Goal: Transaction & Acquisition: Purchase product/service

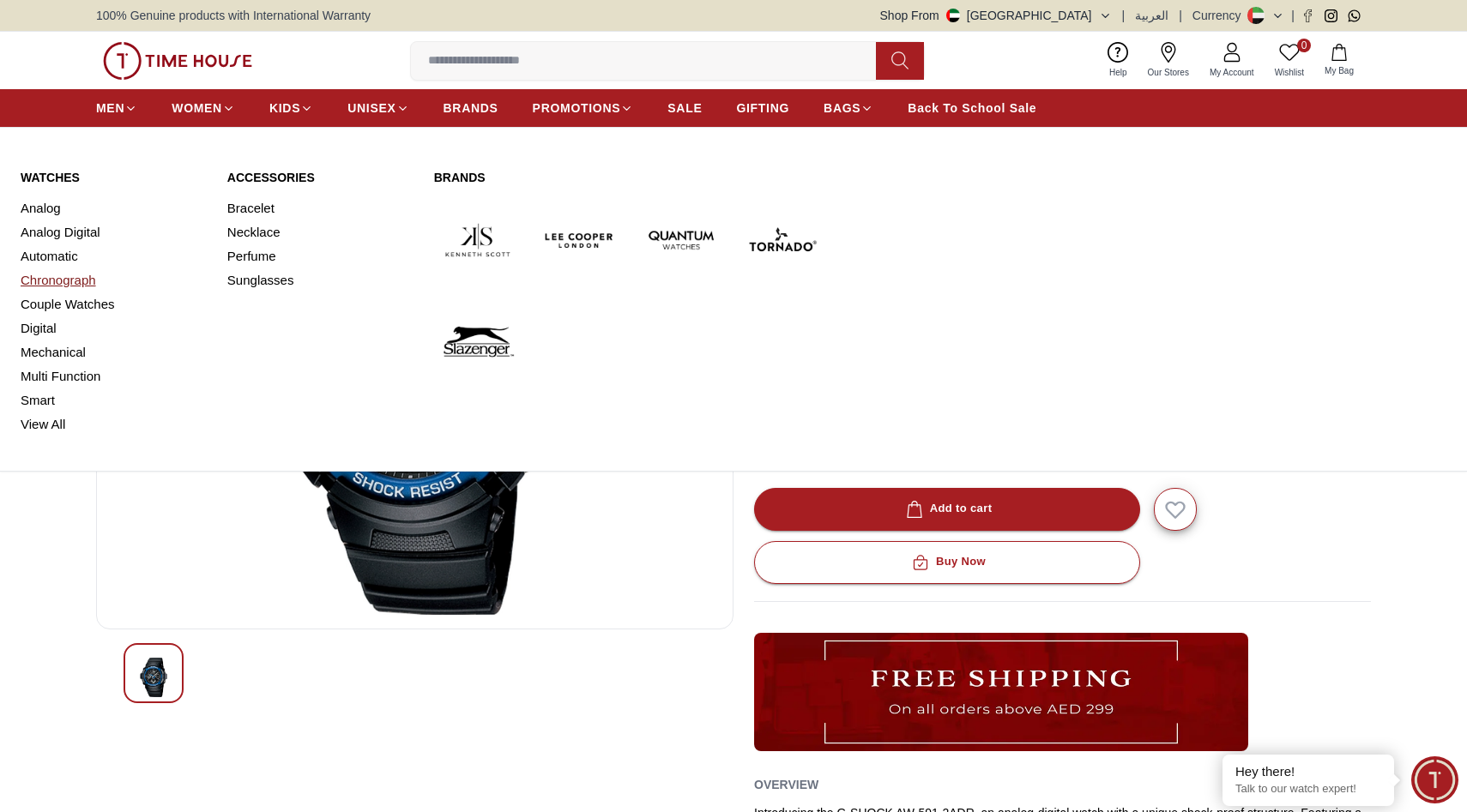
click at [55, 274] on link "Chronograph" at bounding box center [113, 281] width 186 height 24
click at [52, 300] on link "Couple Watches" at bounding box center [113, 304] width 186 height 24
click at [46, 210] on link "Analog" at bounding box center [113, 208] width 186 height 24
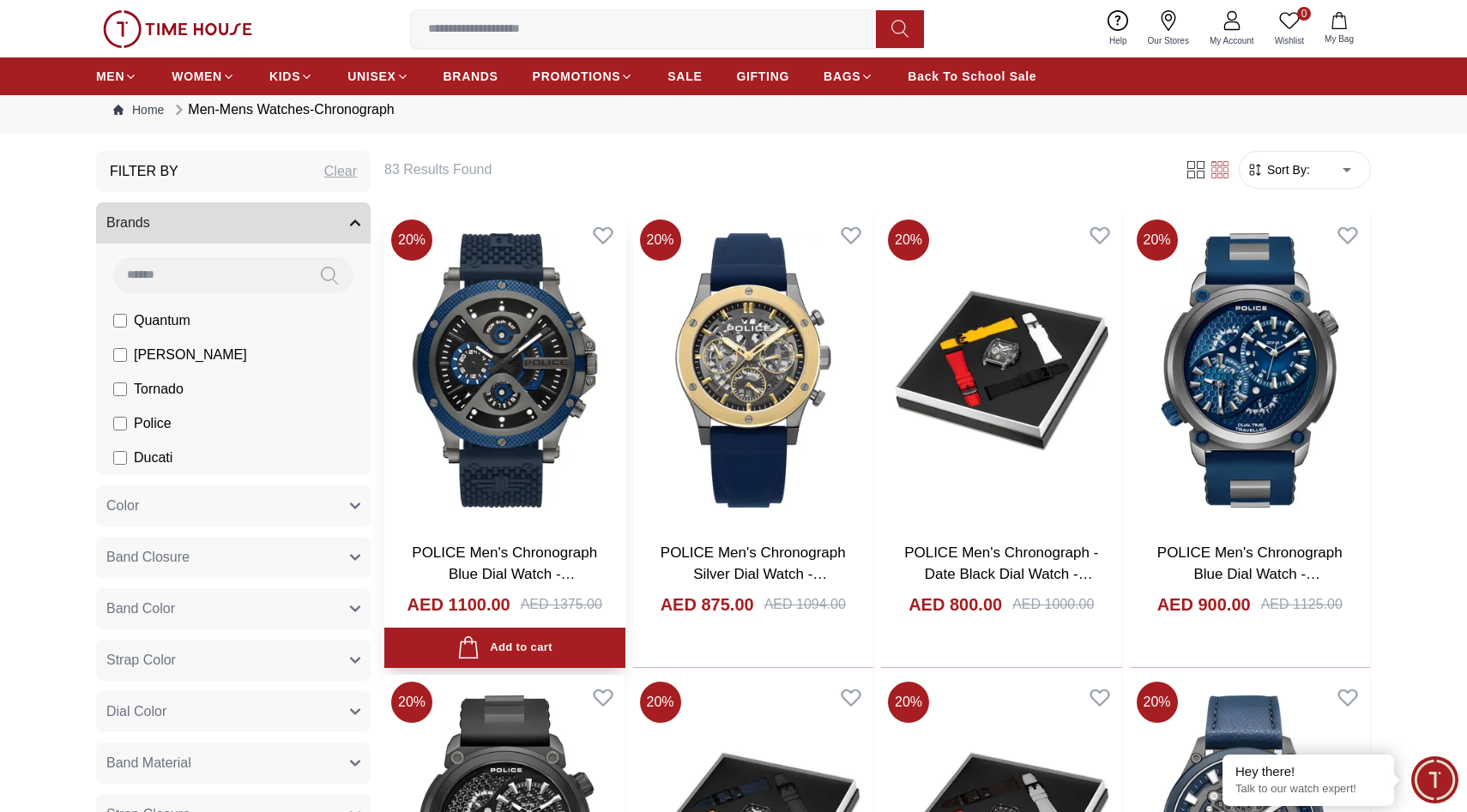
scroll to position [51, 0]
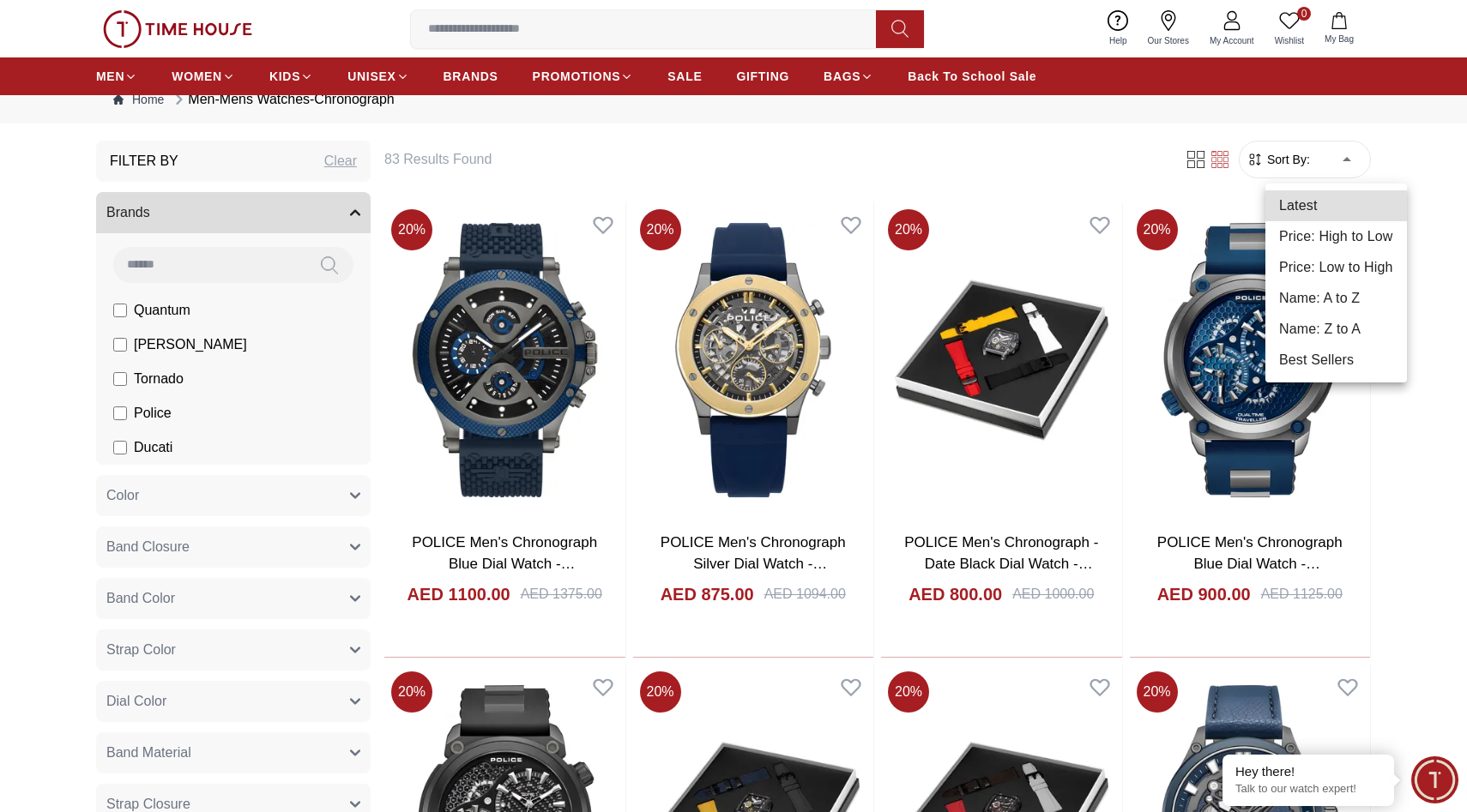
click at [1364, 261] on li "Price: Low to High" at bounding box center [1336, 267] width 142 height 31
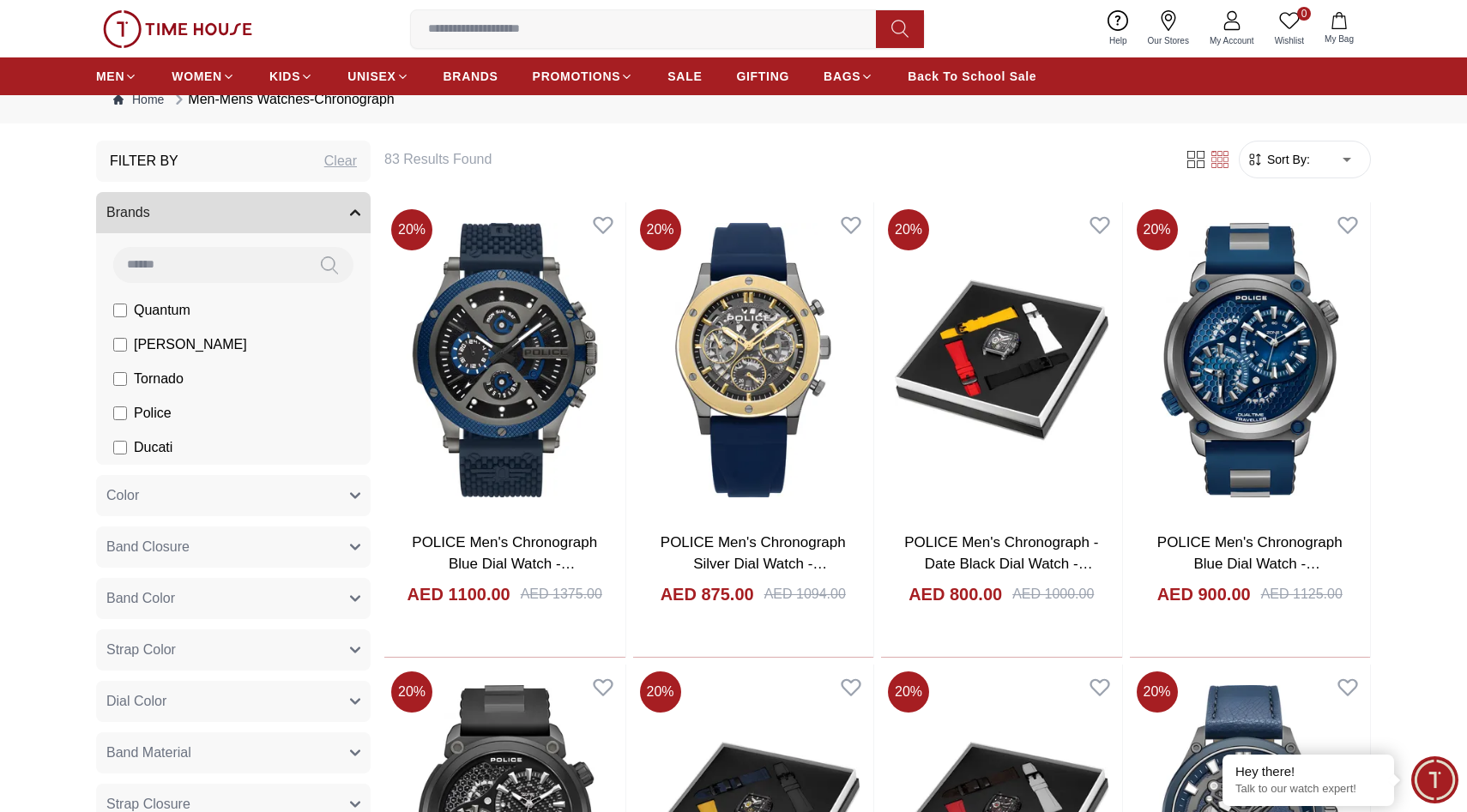
type input "*"
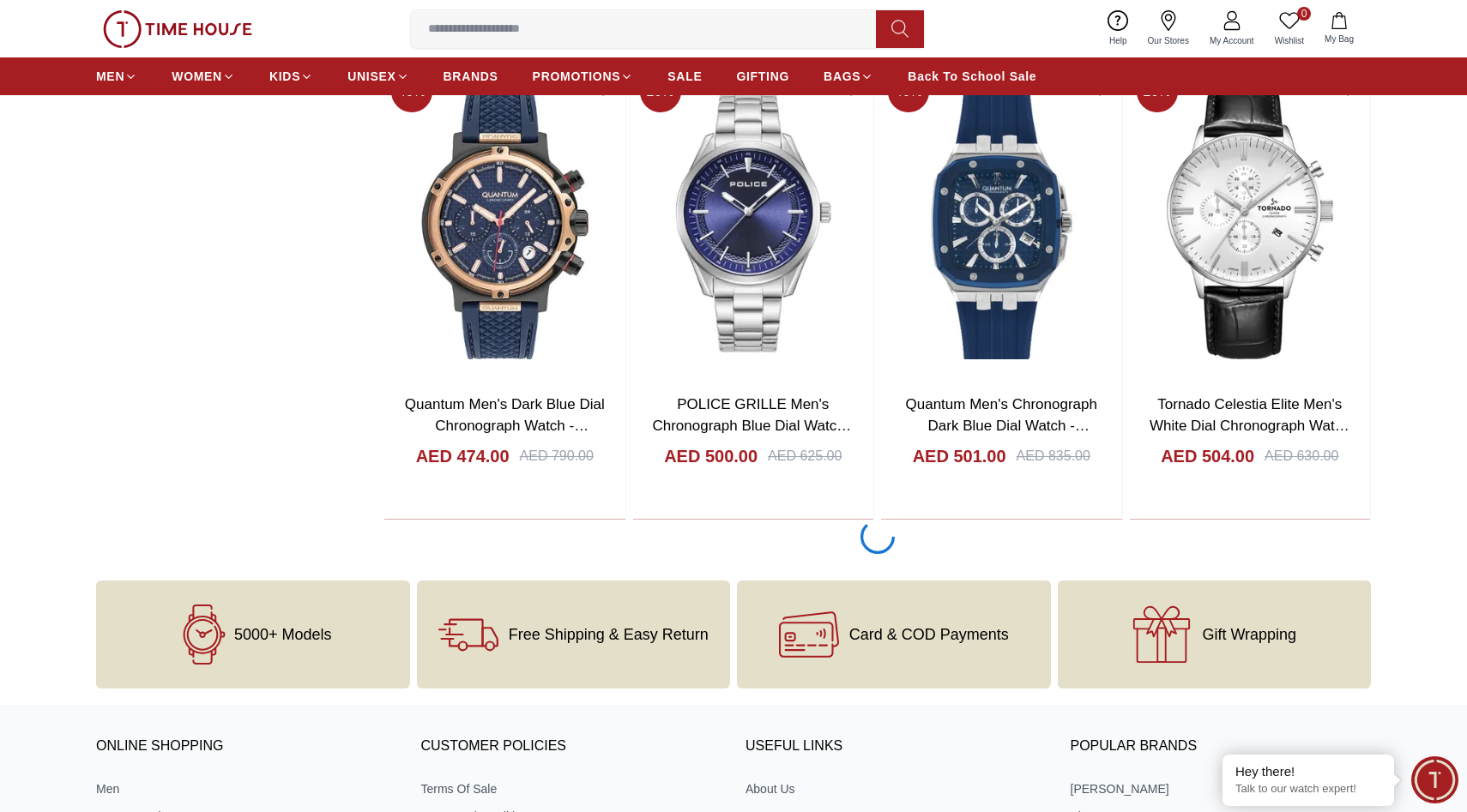
scroll to position [2024, 0]
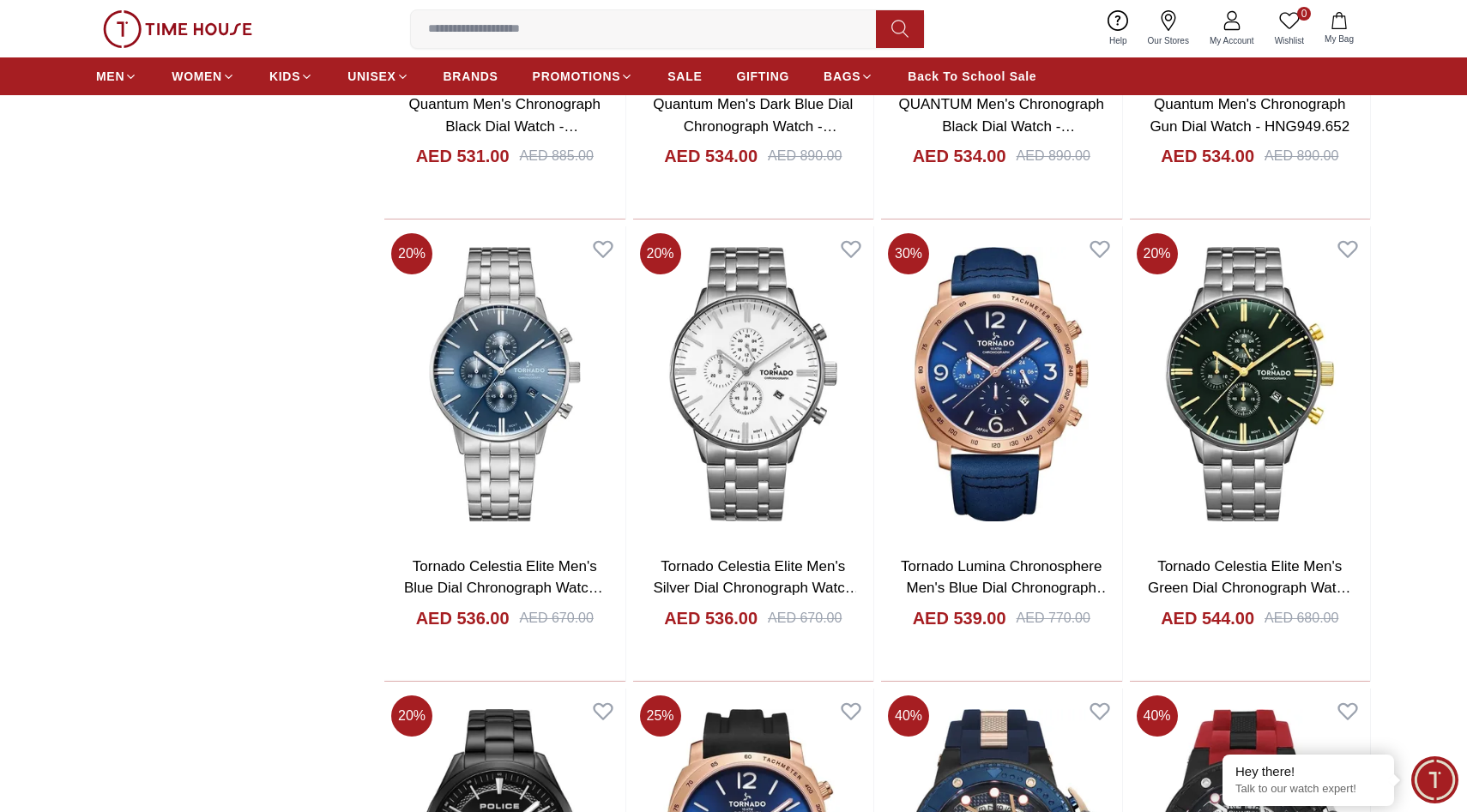
scroll to position [3258, 0]
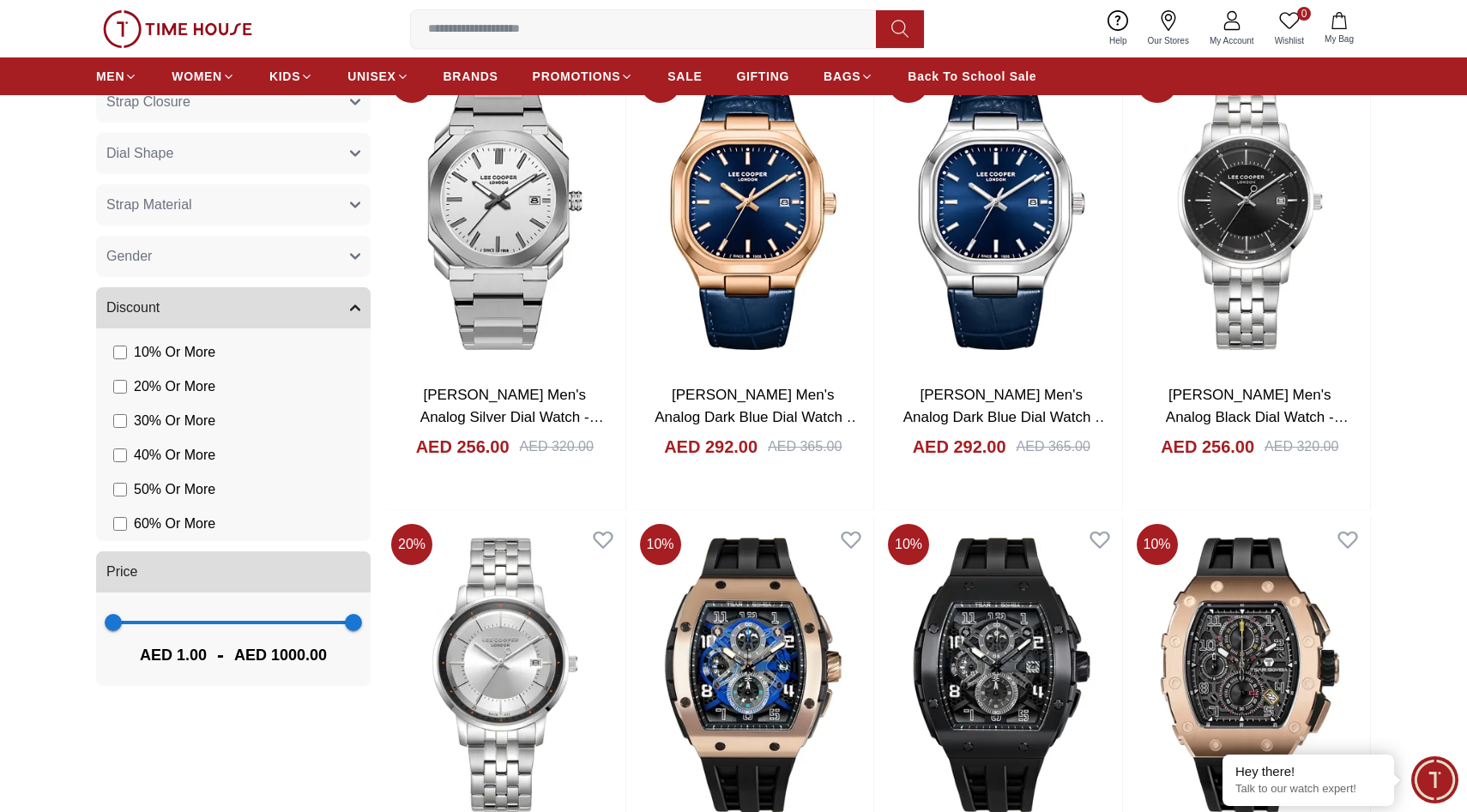
scroll to position [1124, 0]
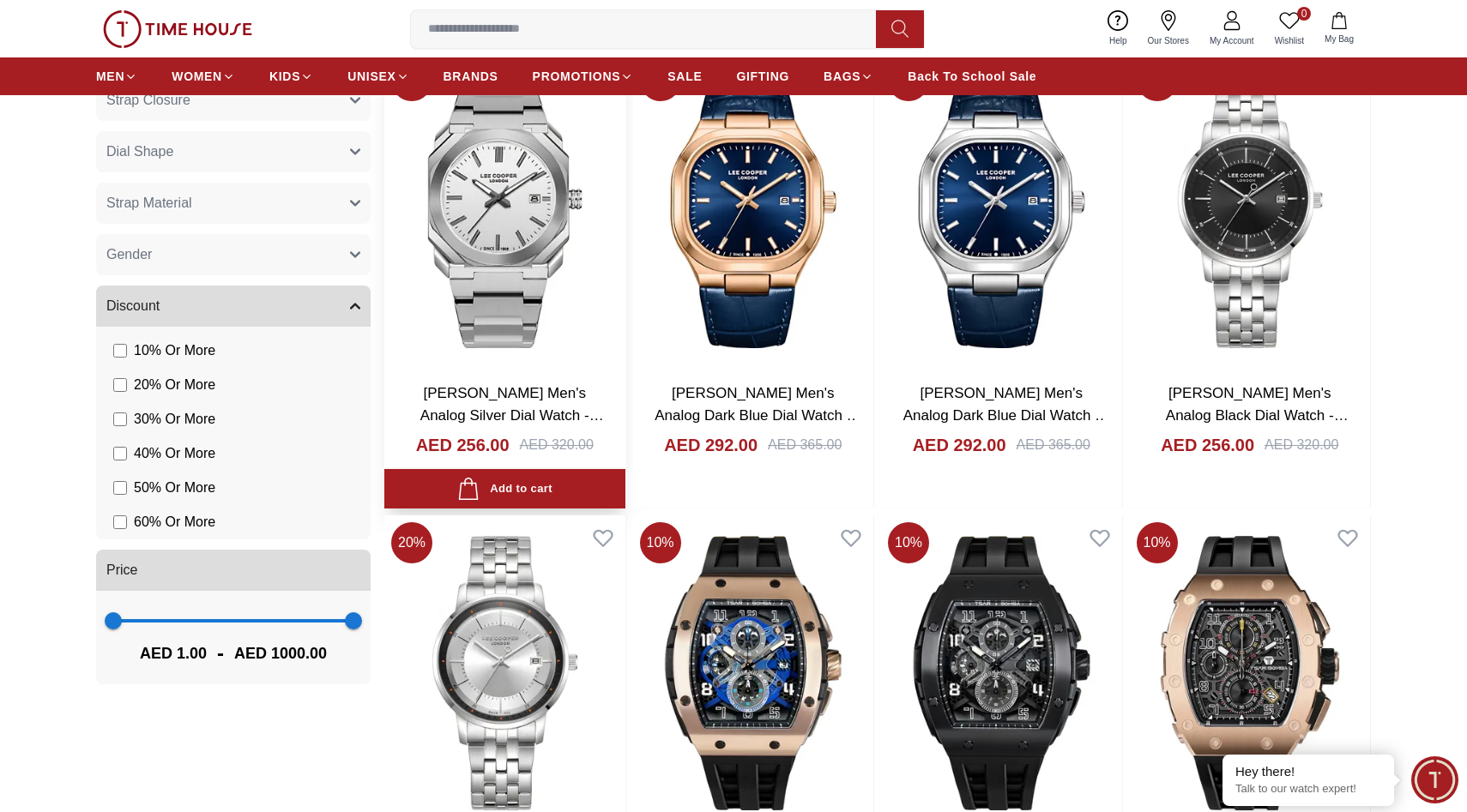
click at [523, 395] on link "Lee Cooper Men's Analog Silver Dial Watch - LC08185.330" at bounding box center [512, 414] width 184 height 60
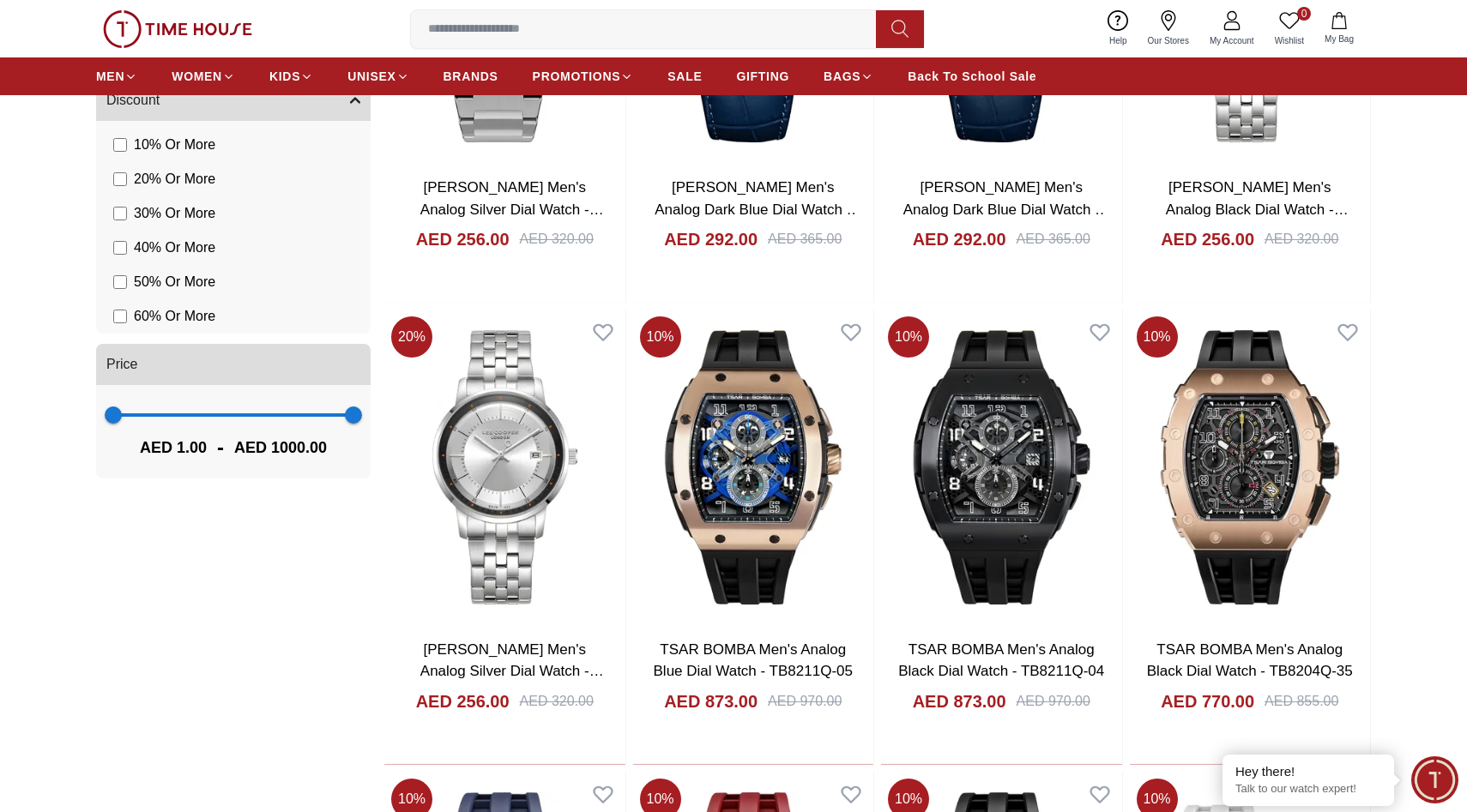
scroll to position [1396, 0]
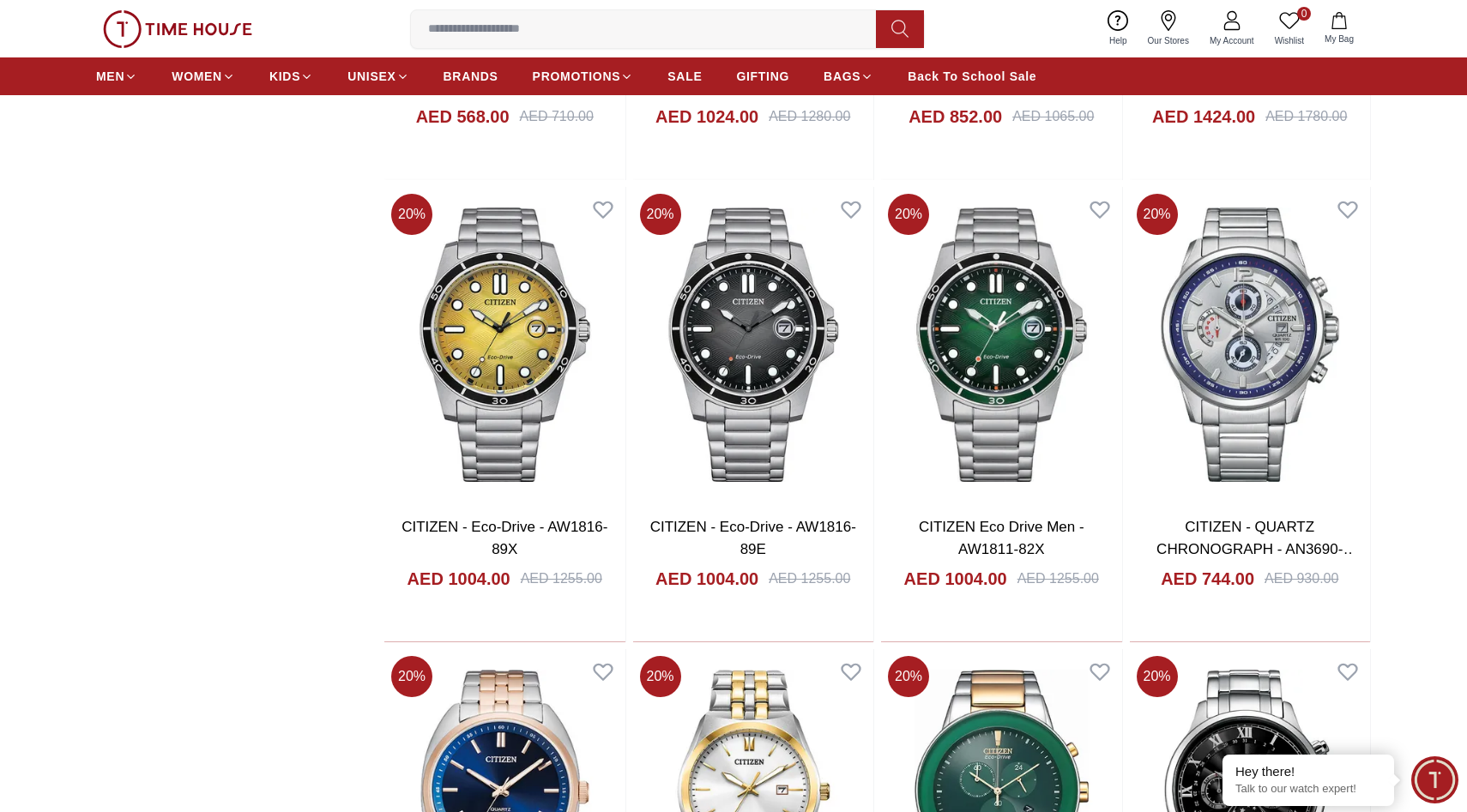
scroll to position [2841, 0]
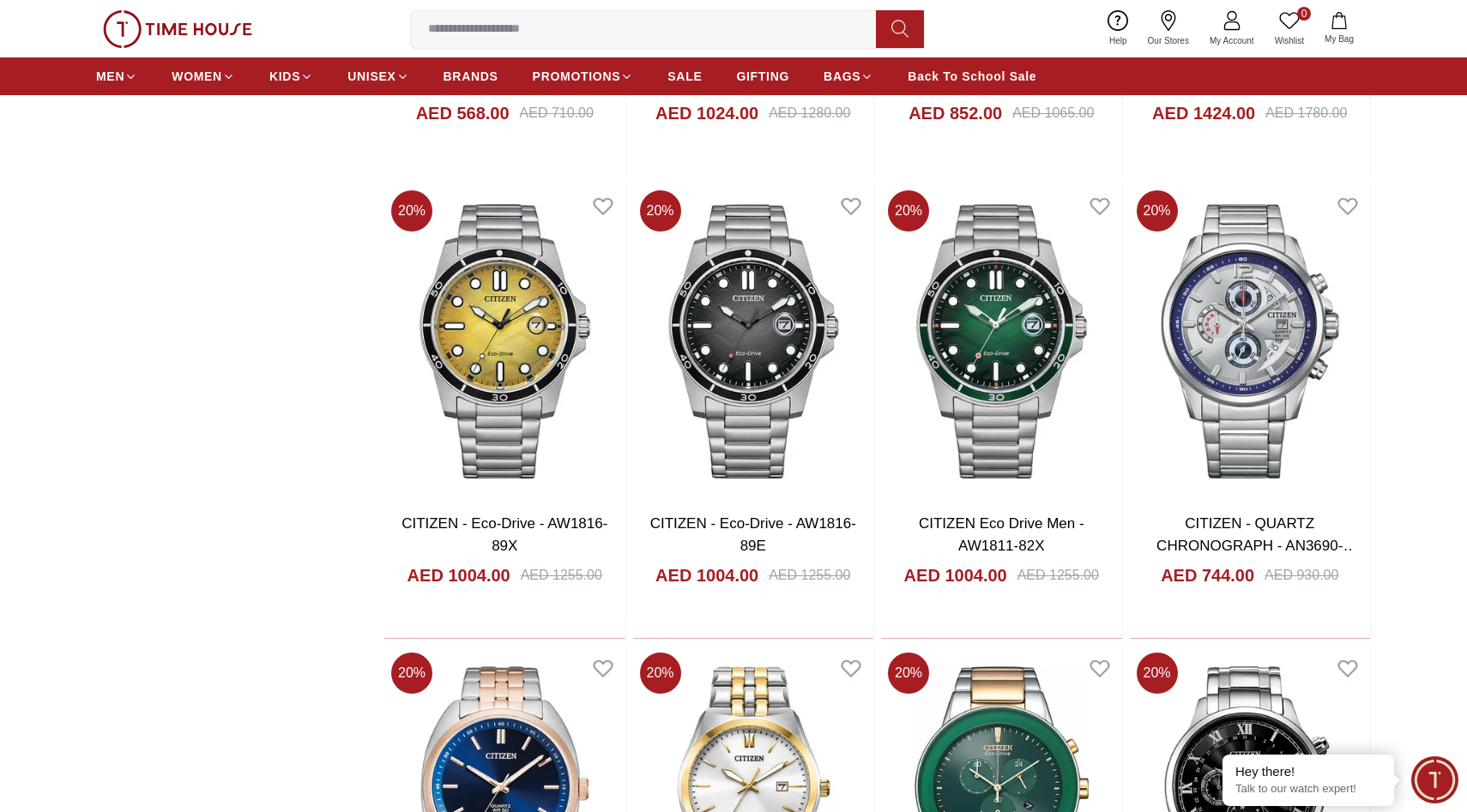
click at [215, 594] on div "Filter By Clear Brands Quantum Lee Cooper Slazenger Kenneth Scott Ecstacy Torna…" at bounding box center [233, 633] width 275 height 6564
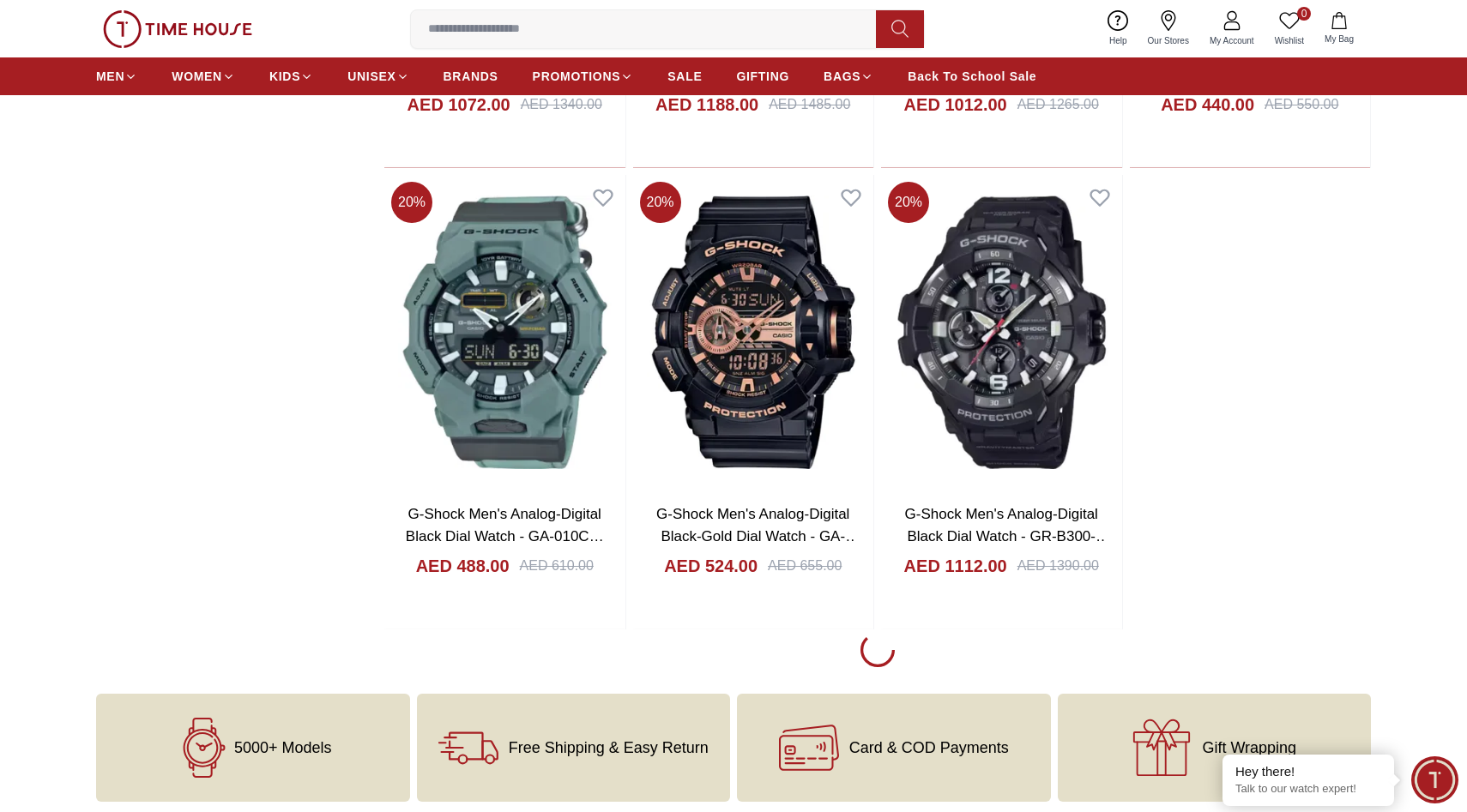
scroll to position [6088, 0]
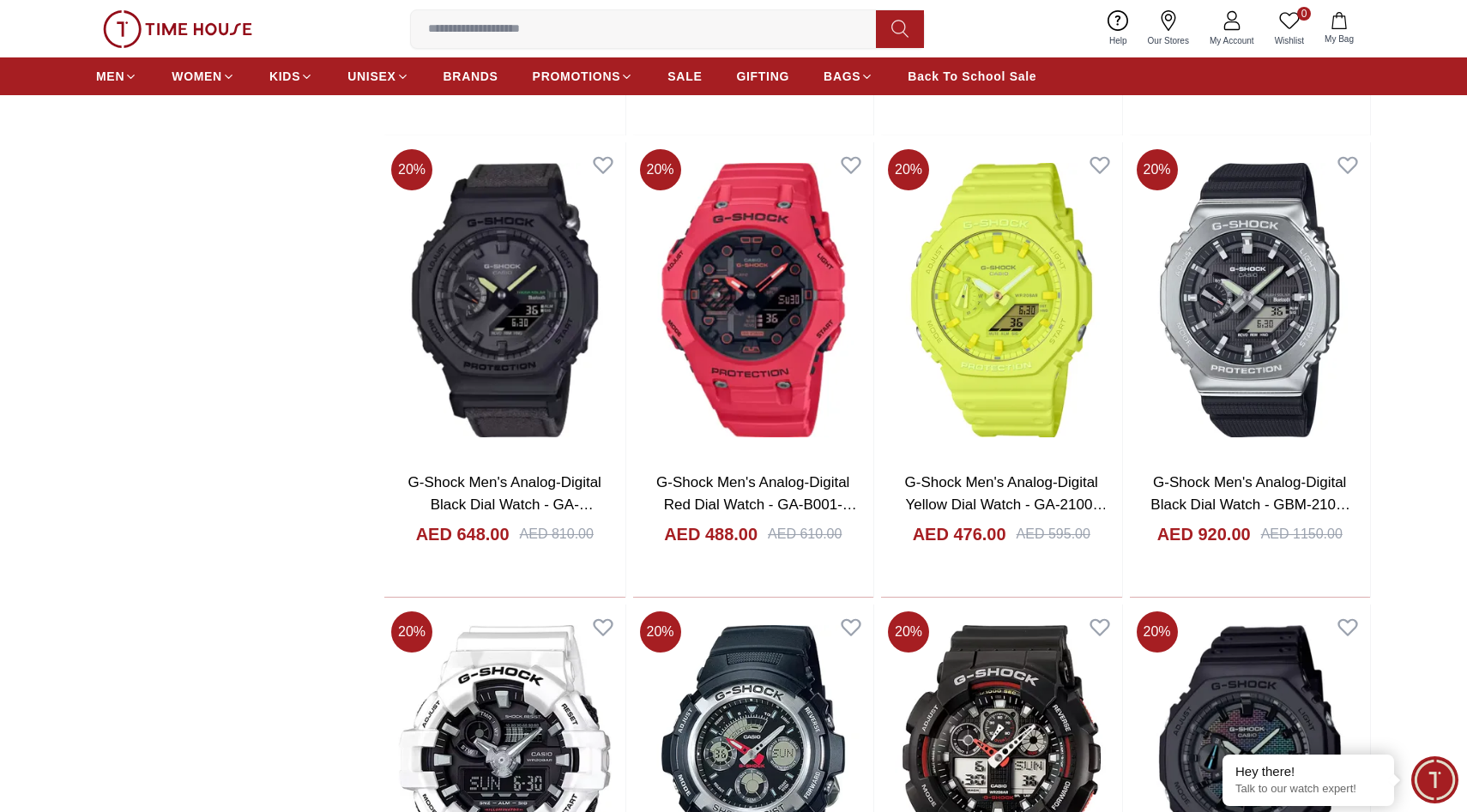
scroll to position [6587, 0]
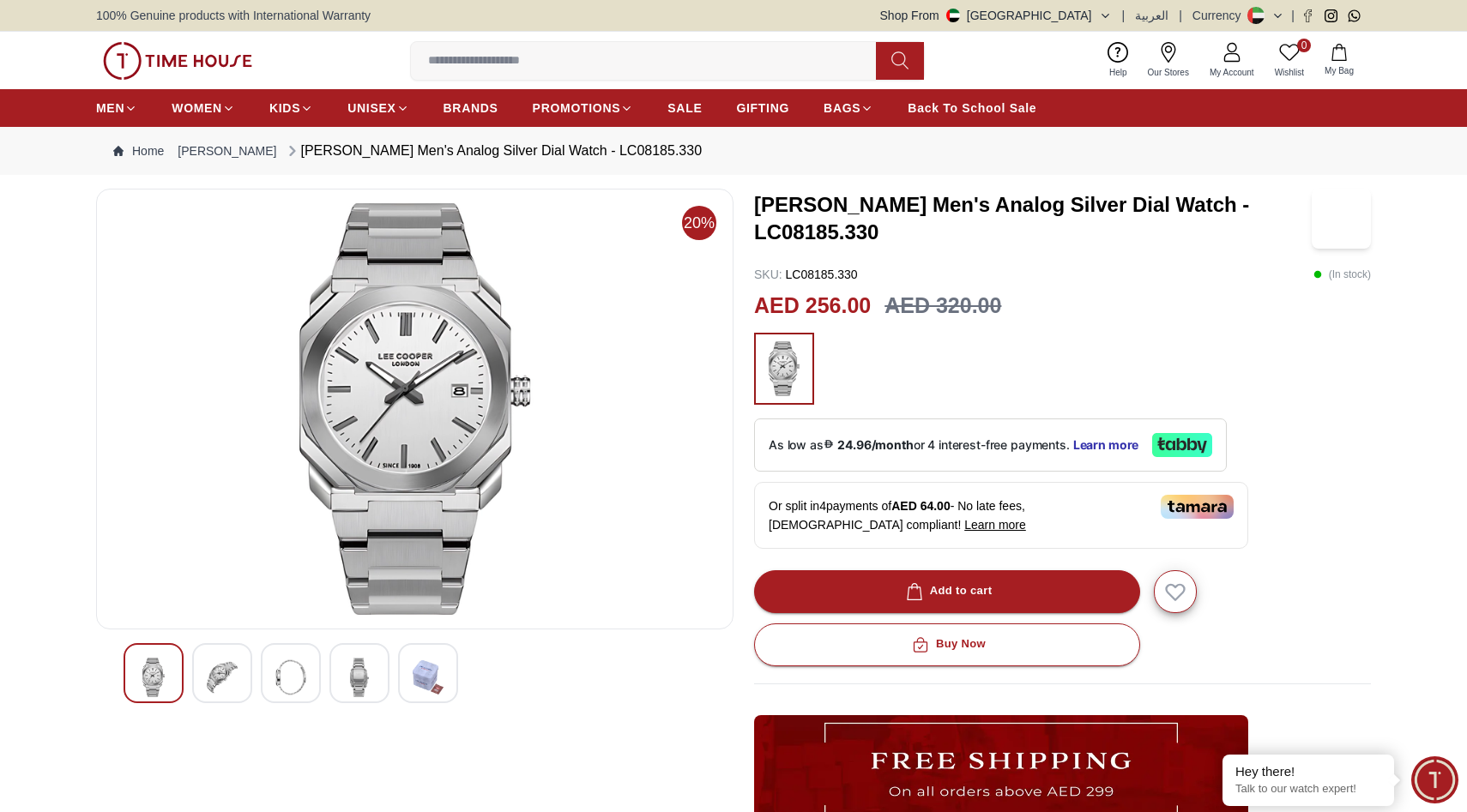
click at [226, 679] on img at bounding box center [221, 678] width 31 height 39
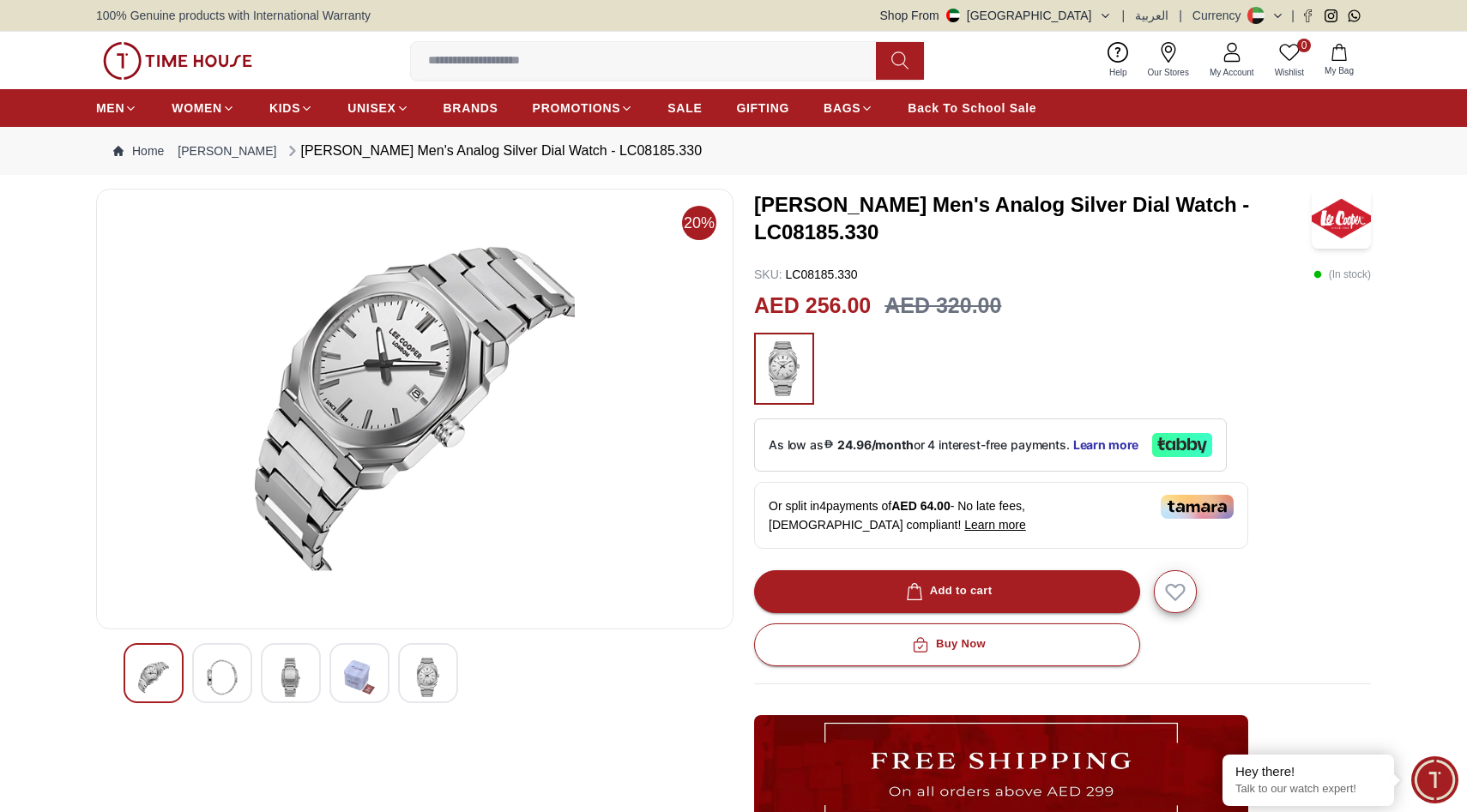
click at [283, 668] on img at bounding box center [290, 678] width 31 height 39
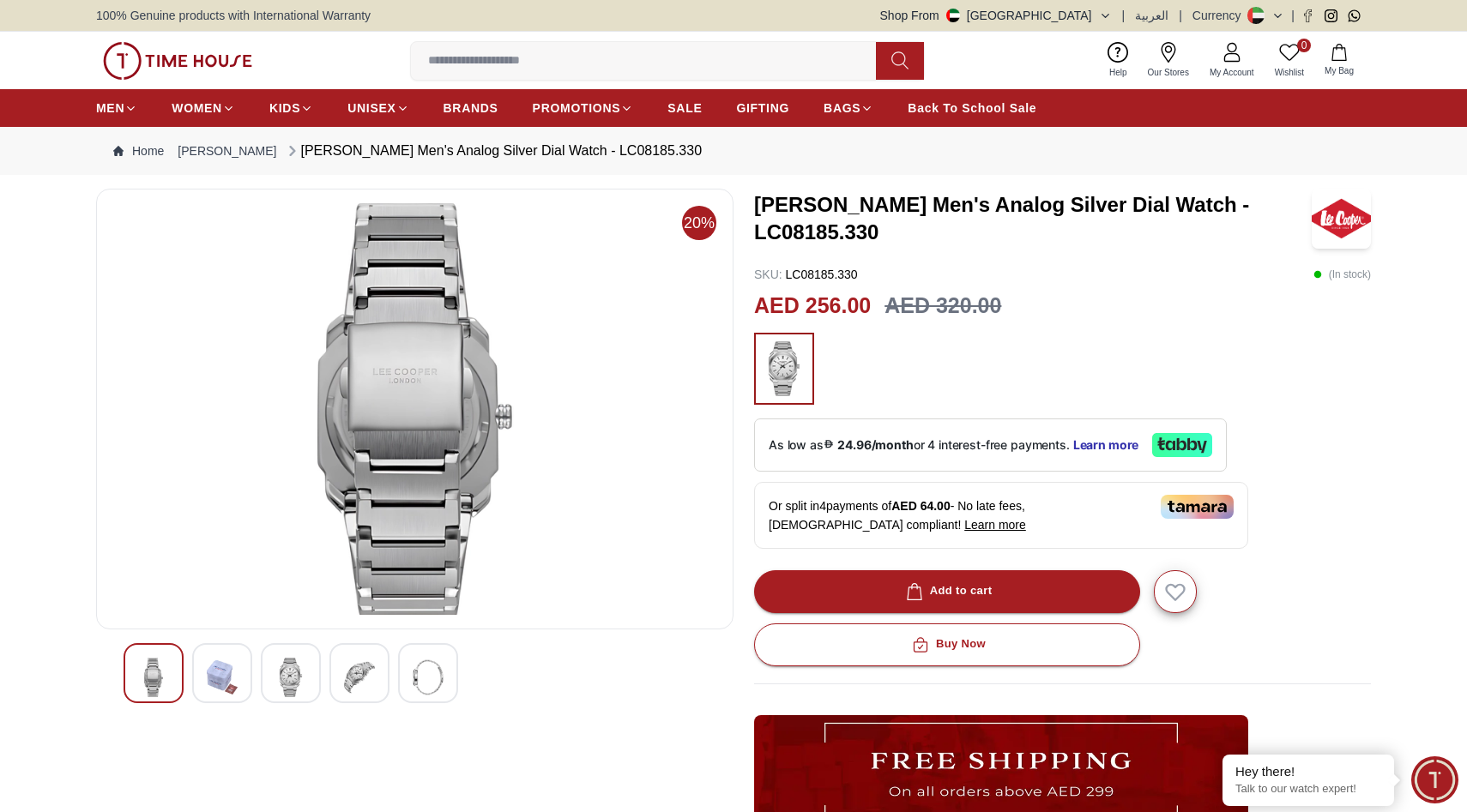
click at [349, 668] on img at bounding box center [359, 678] width 31 height 39
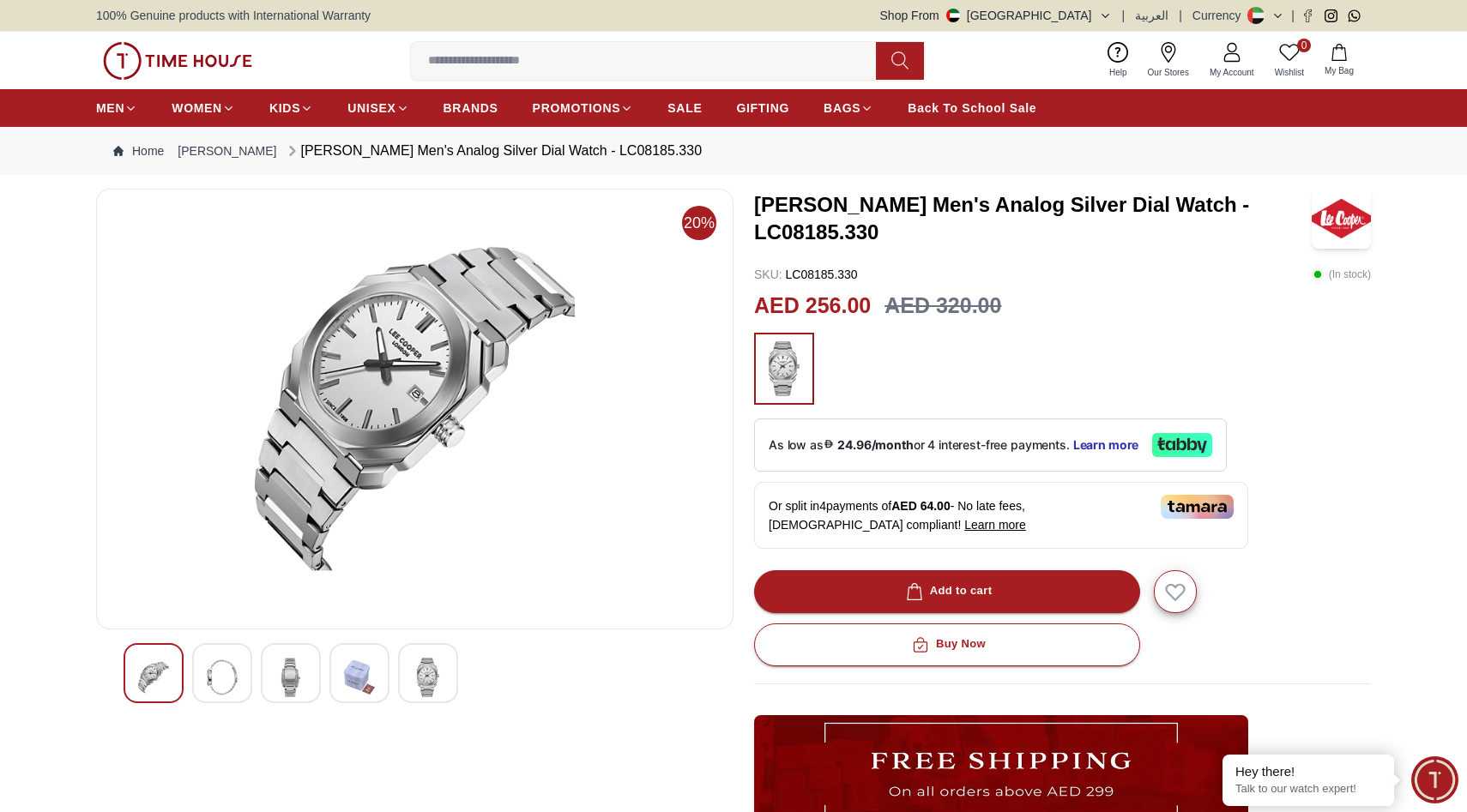
click at [430, 666] on img at bounding box center [428, 678] width 31 height 39
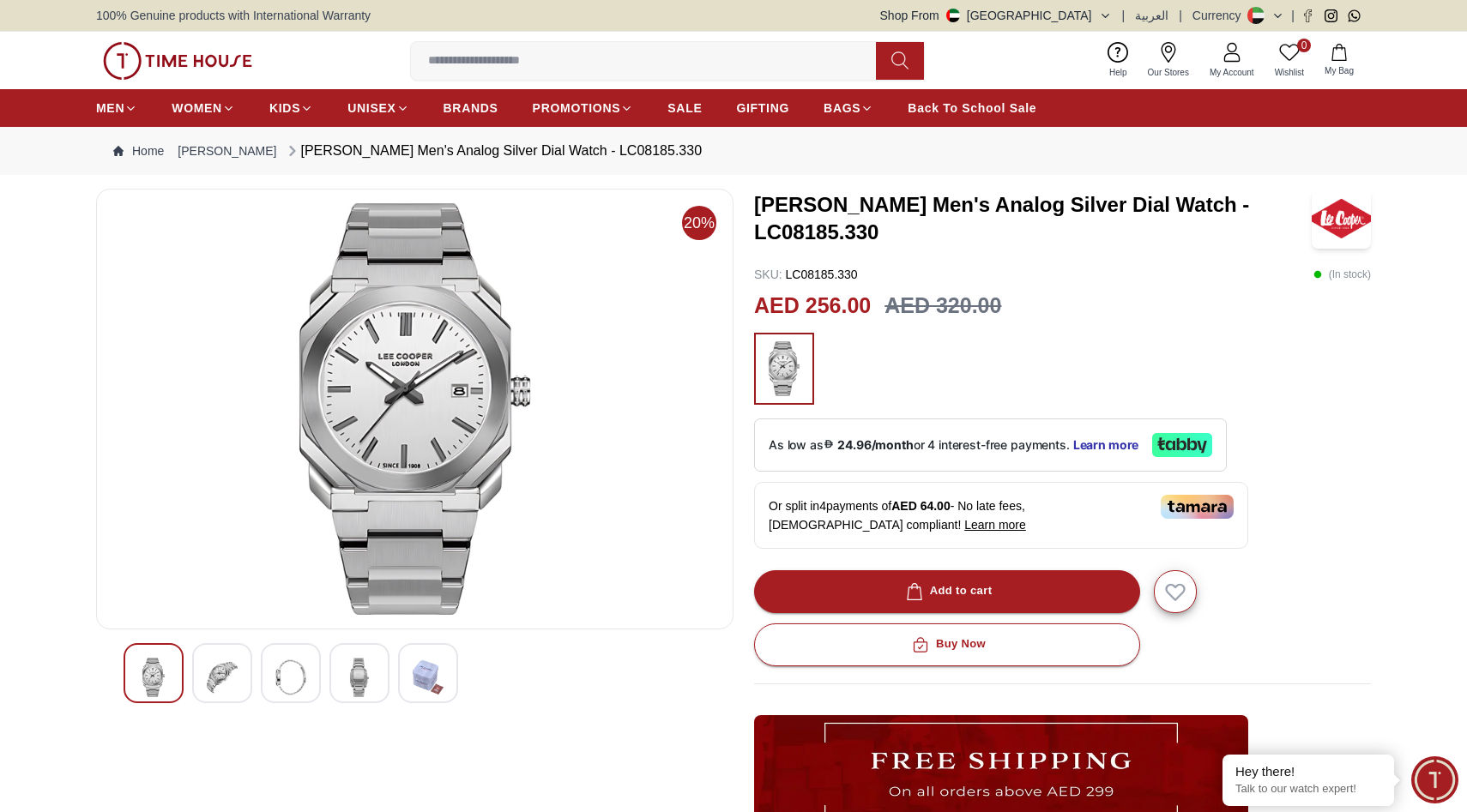
click at [338, 661] on div at bounding box center [360, 673] width 60 height 60
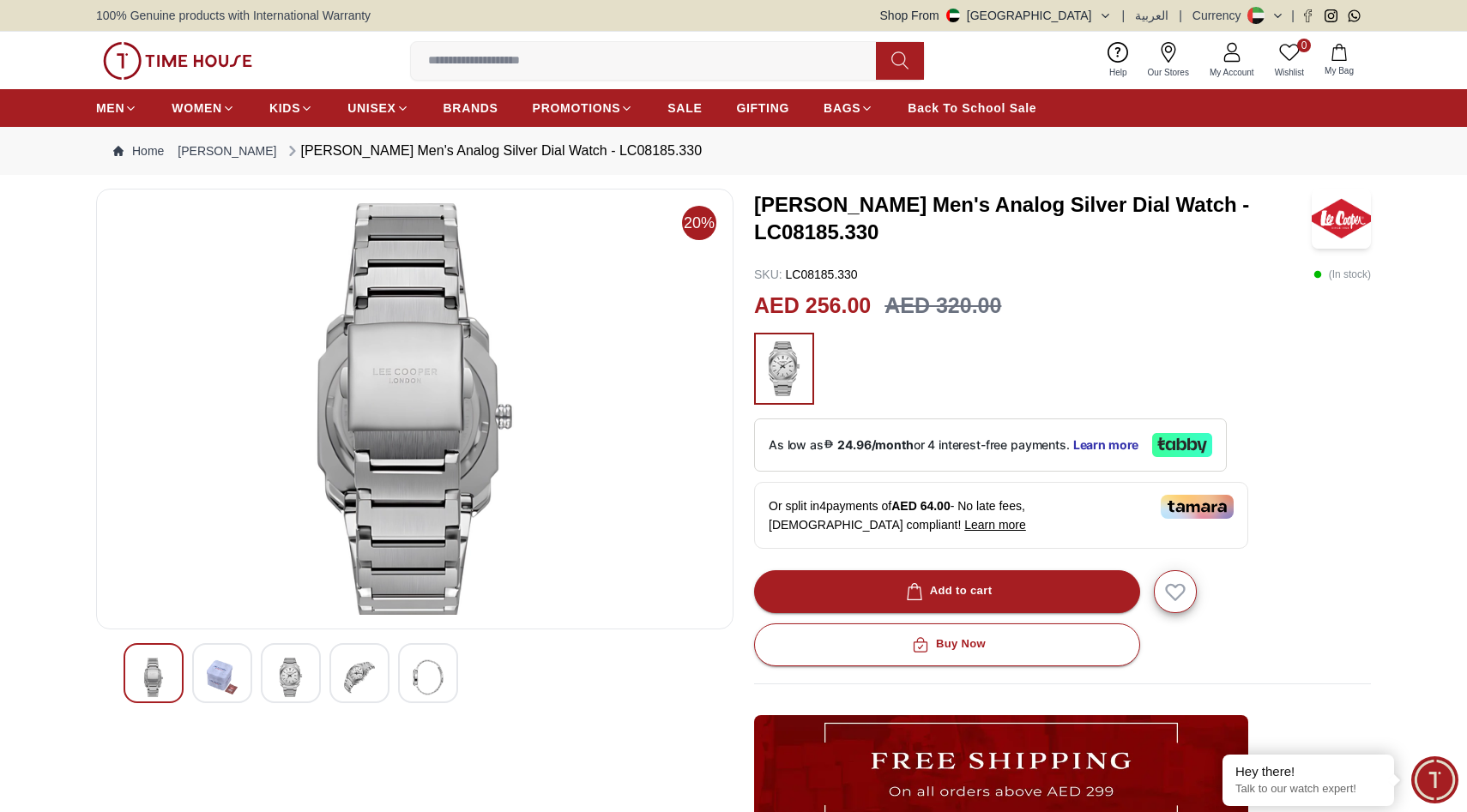
click at [231, 679] on img at bounding box center [221, 678] width 31 height 39
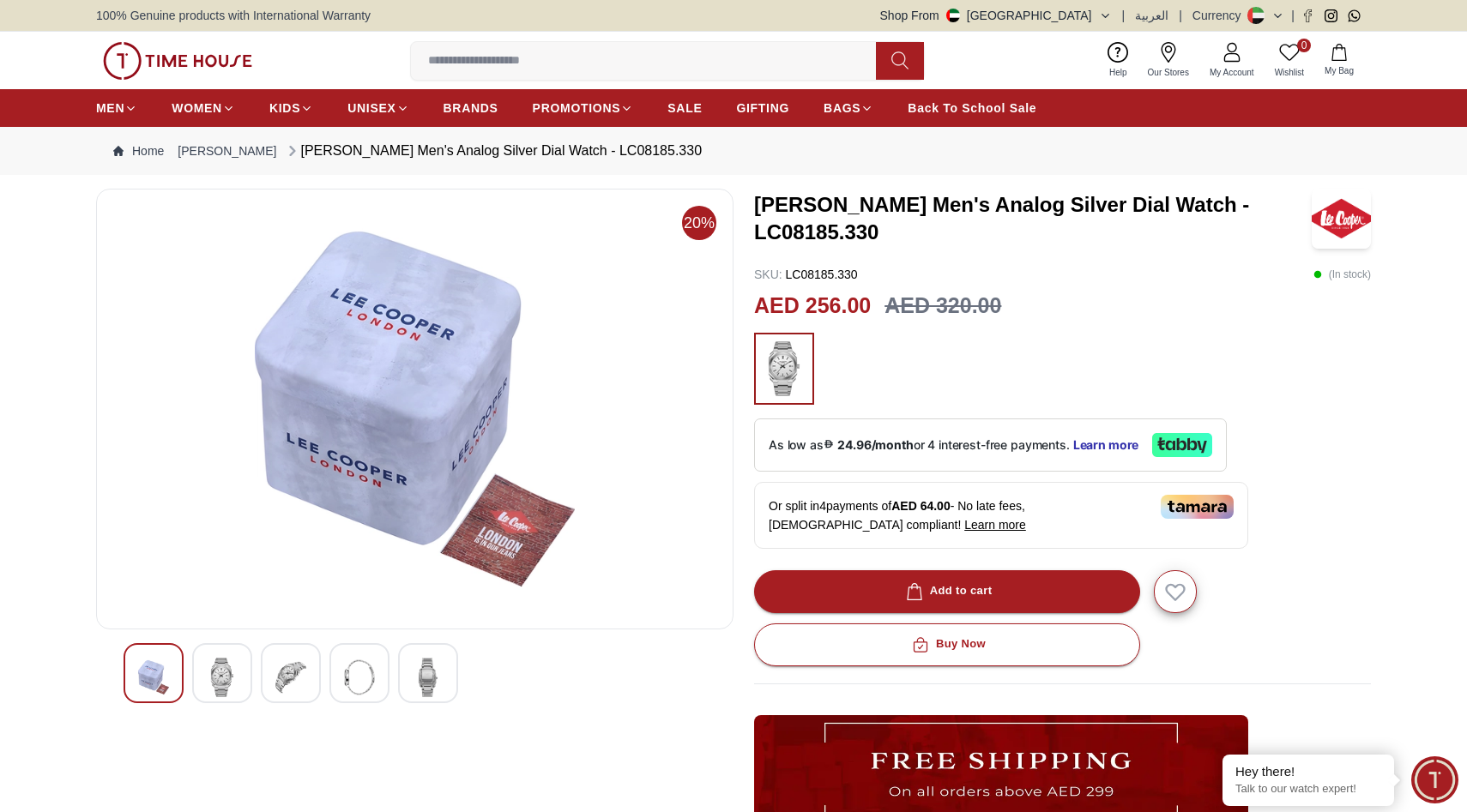
click at [293, 673] on img at bounding box center [290, 678] width 31 height 39
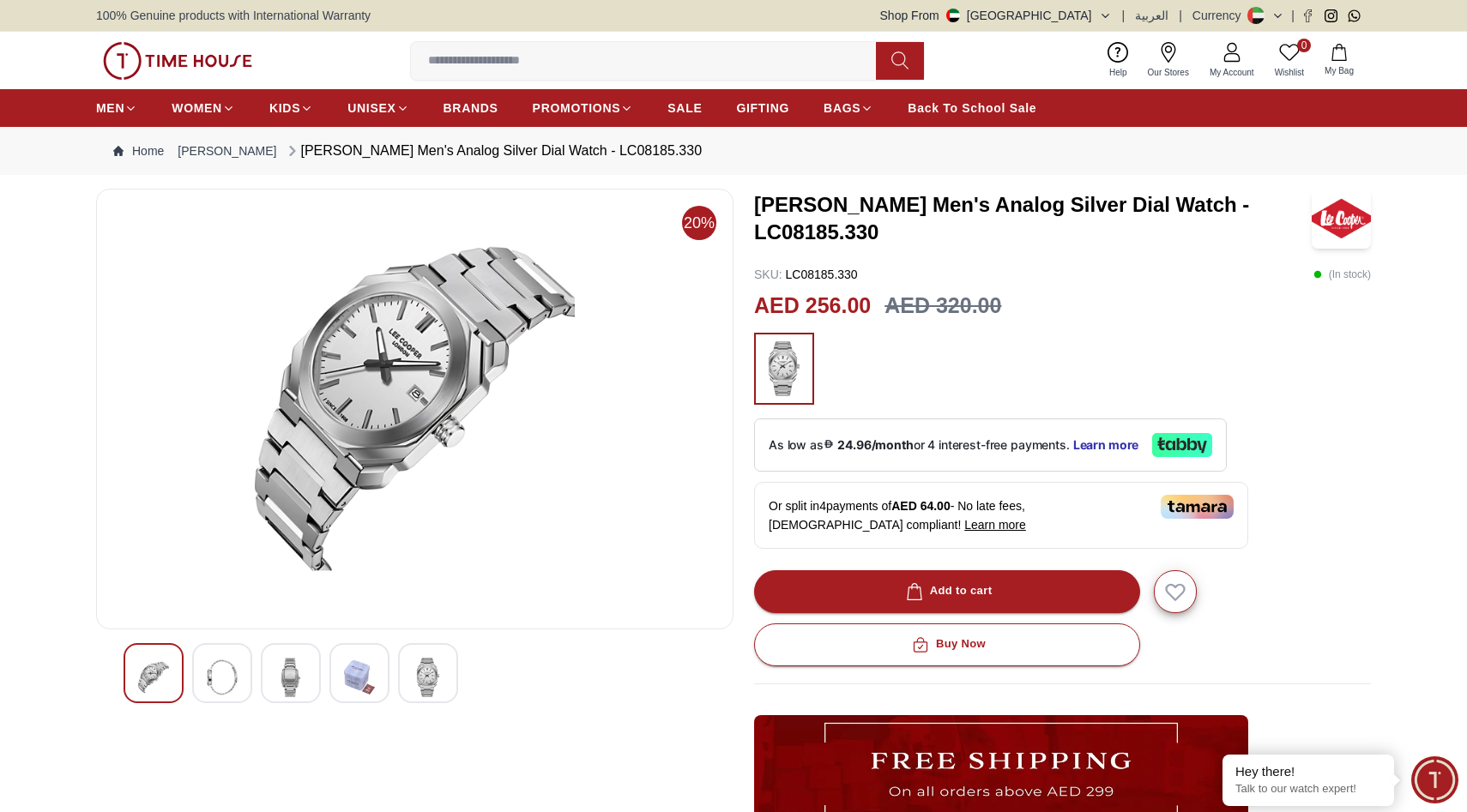
click at [346, 670] on img at bounding box center [359, 678] width 31 height 39
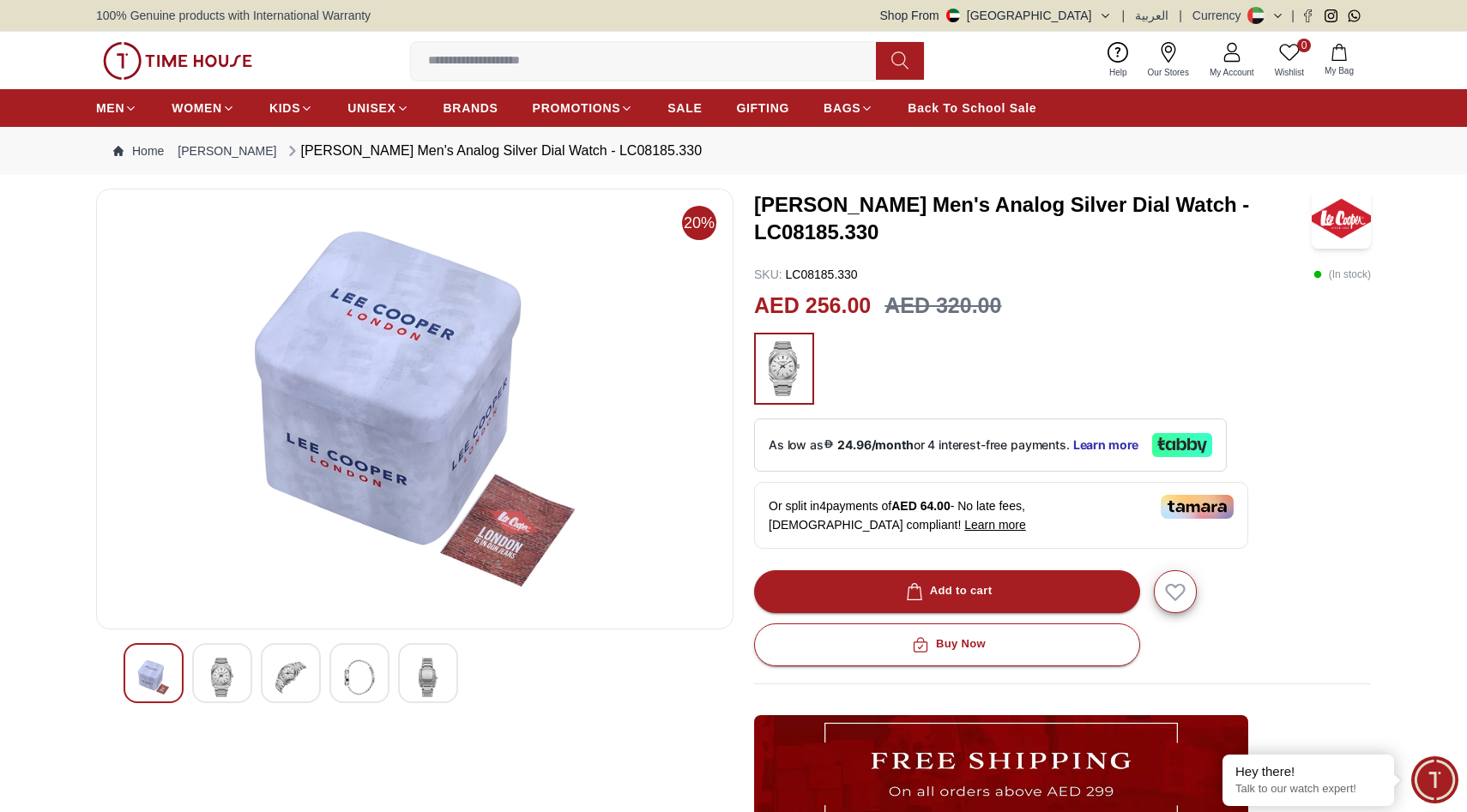
click at [284, 671] on img at bounding box center [290, 678] width 31 height 39
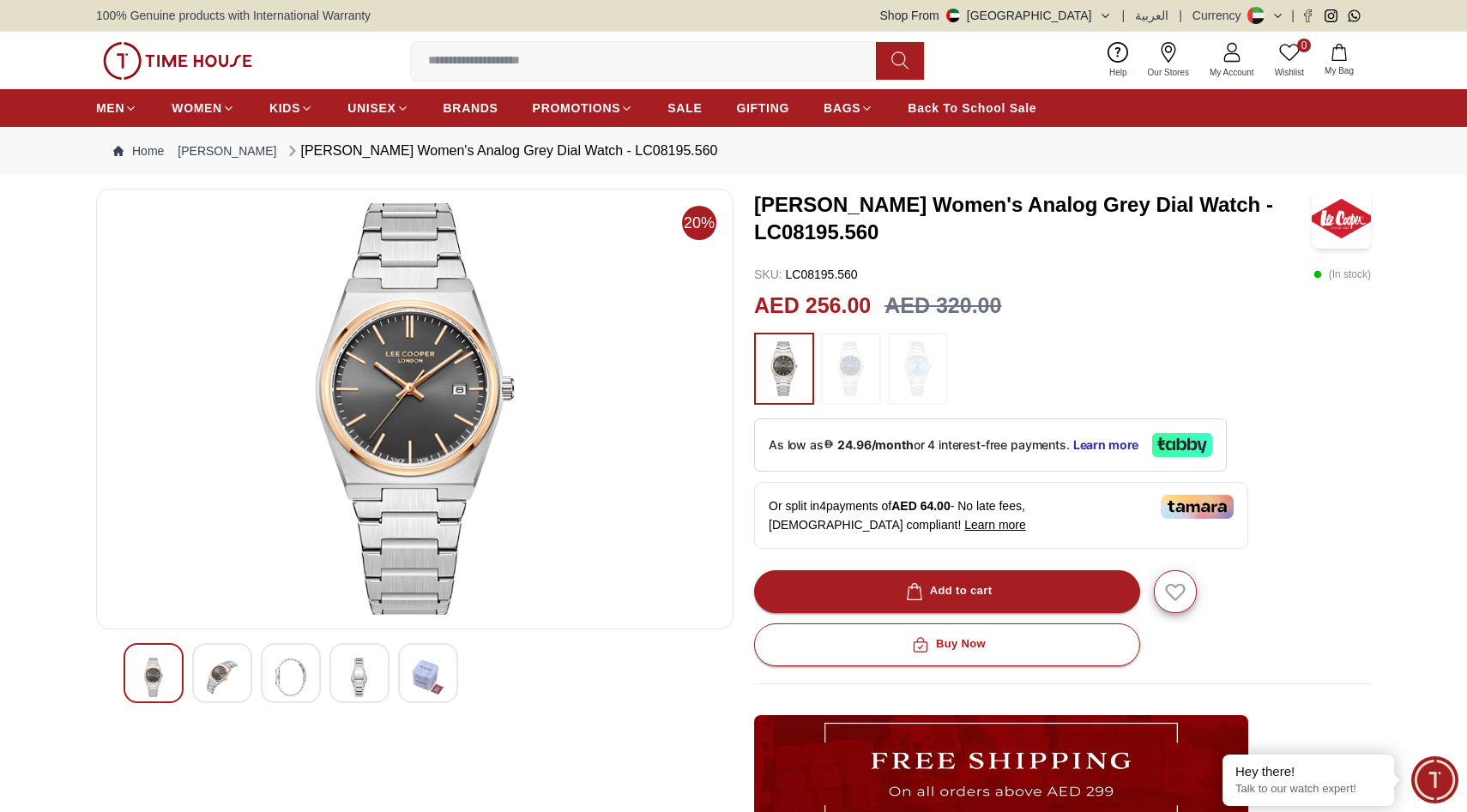
click at [227, 690] on img at bounding box center [221, 678] width 31 height 39
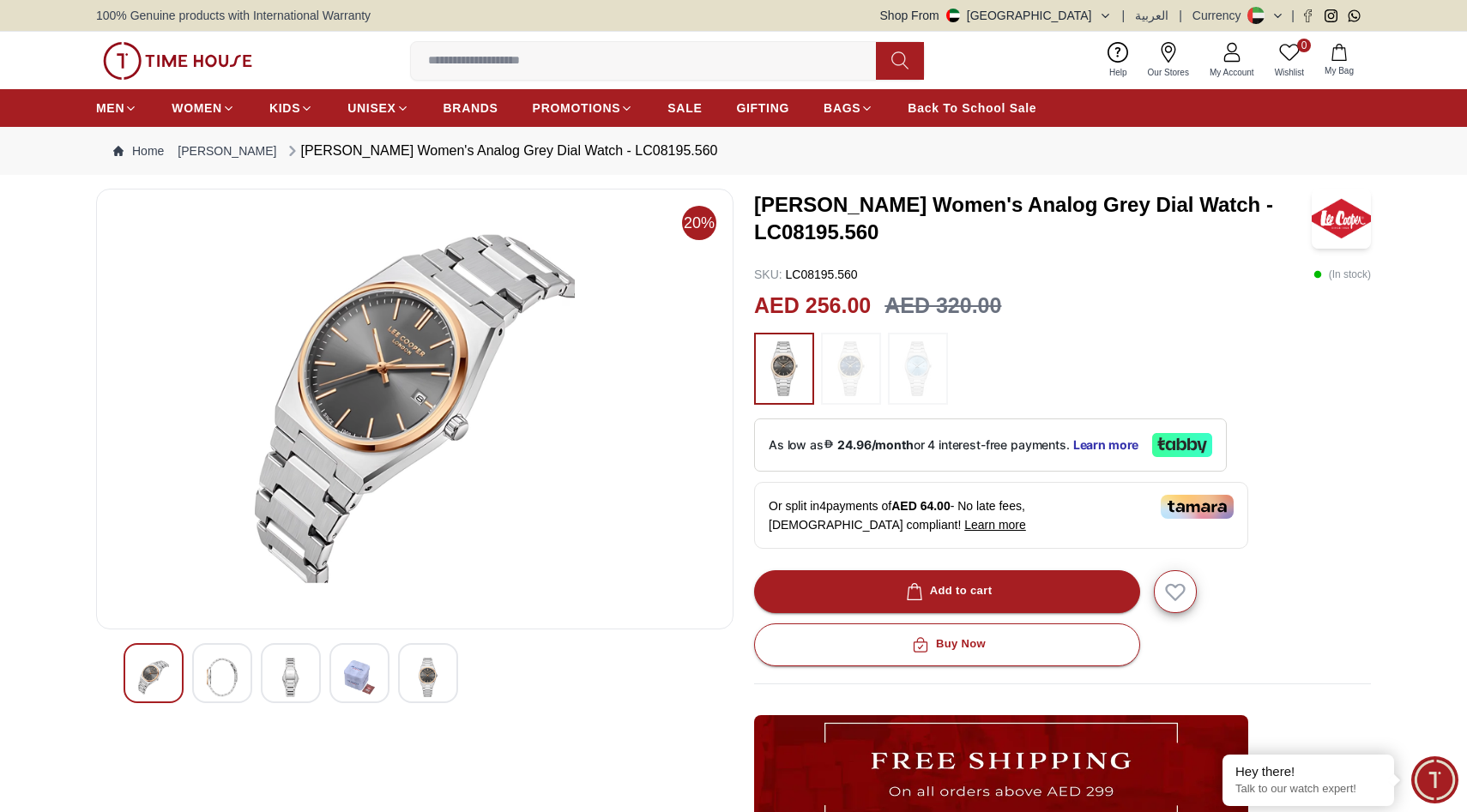
click at [219, 679] on img at bounding box center [221, 678] width 31 height 39
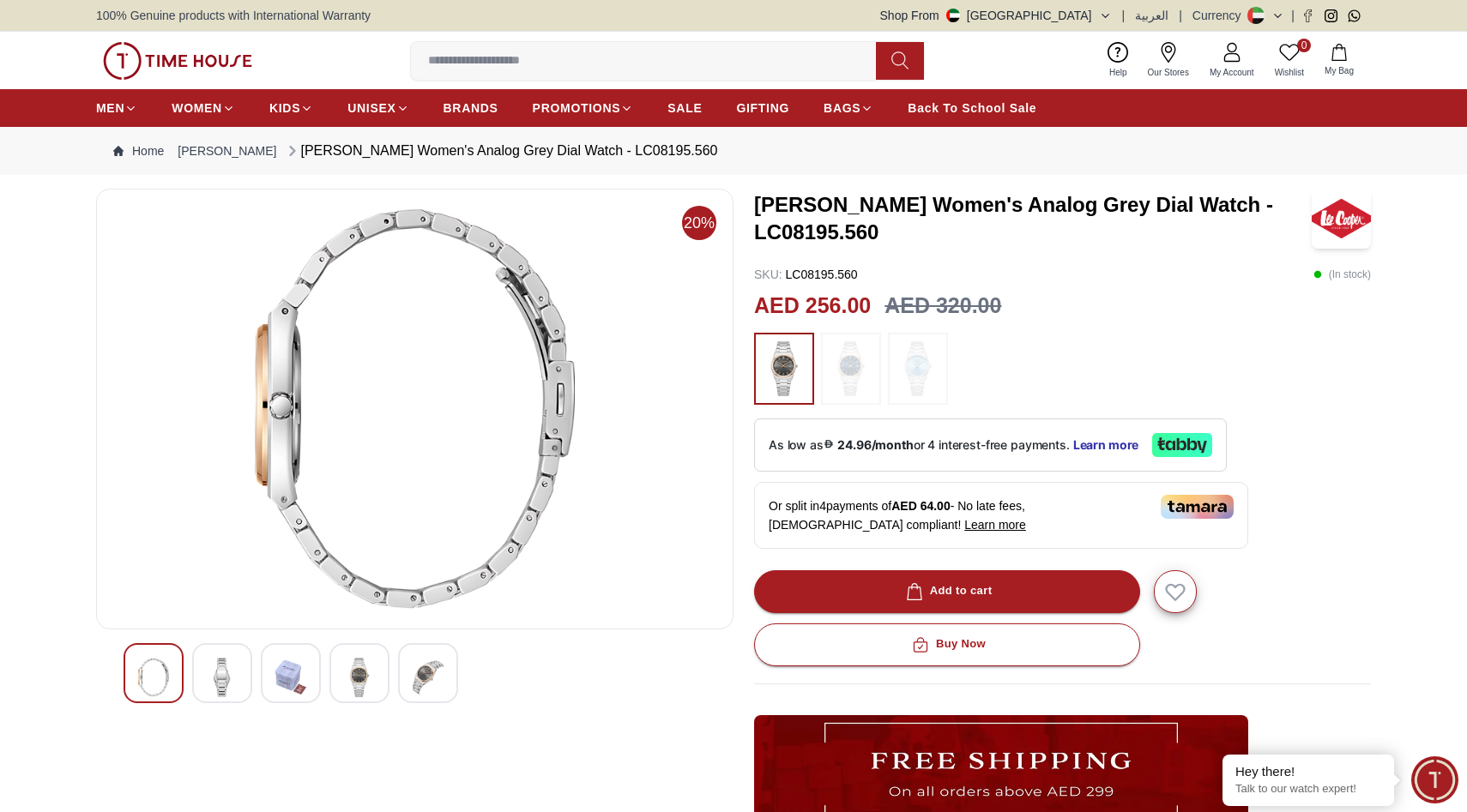
click at [275, 683] on div at bounding box center [290, 673] width 60 height 60
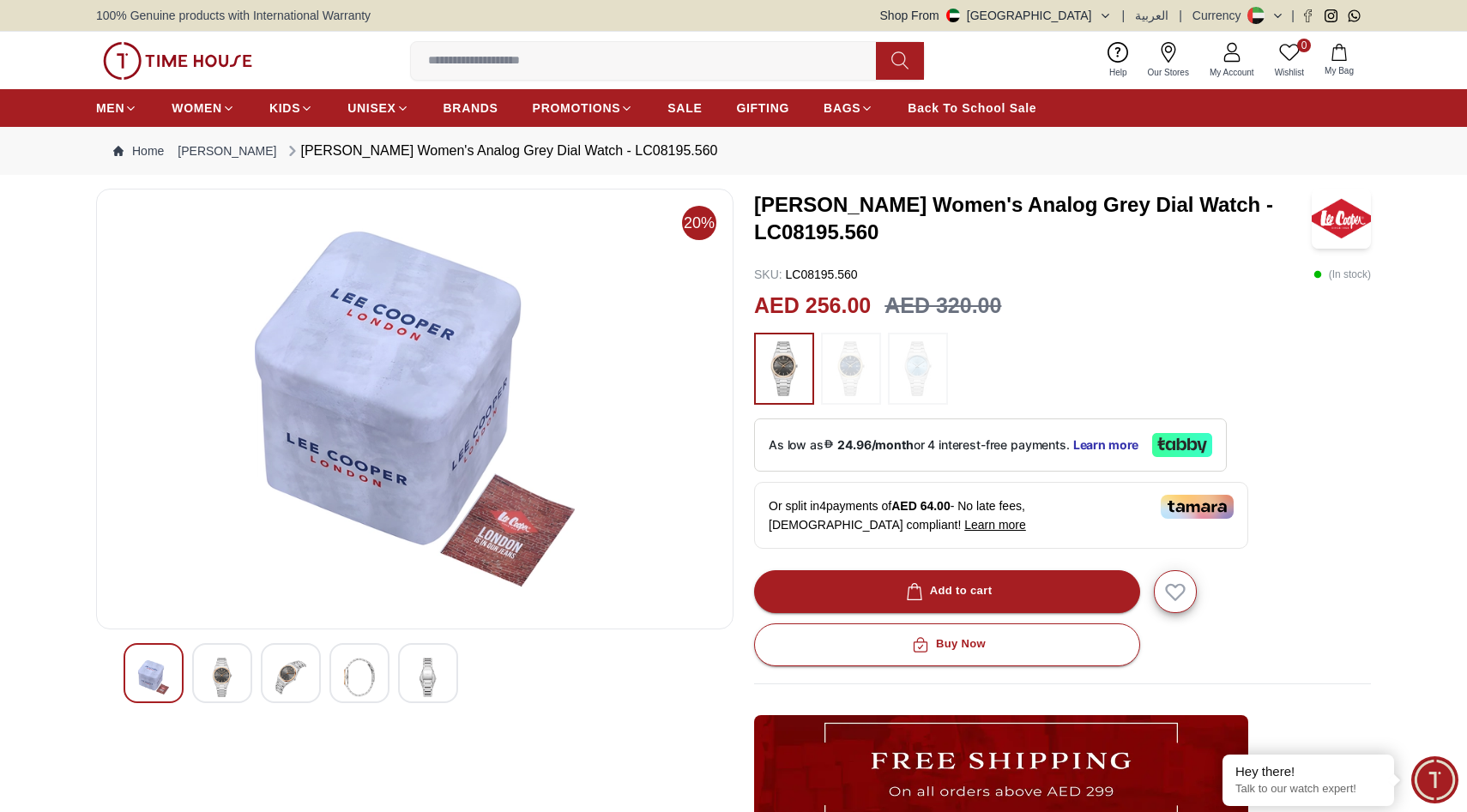
click at [224, 679] on img at bounding box center [221, 678] width 31 height 39
